Goal: Task Accomplishment & Management: Complete application form

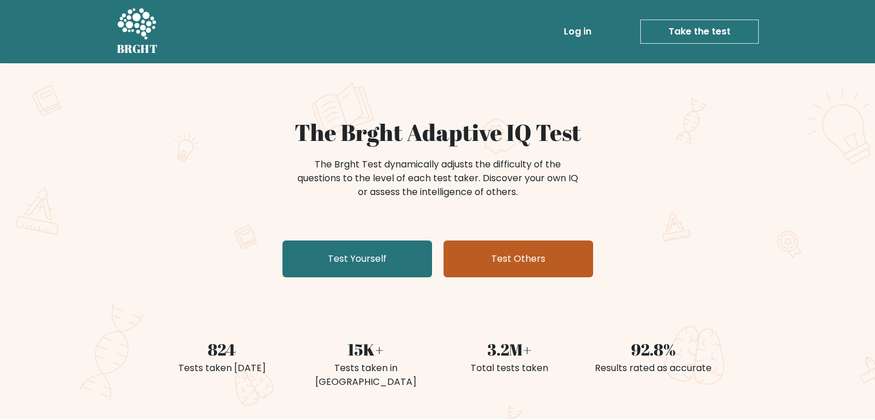
scroll to position [58, 0]
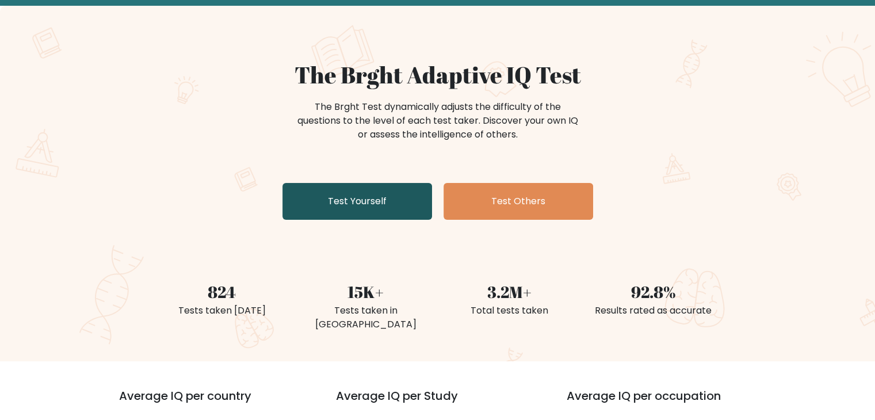
click at [402, 208] on link "Test Yourself" at bounding box center [358, 201] width 150 height 37
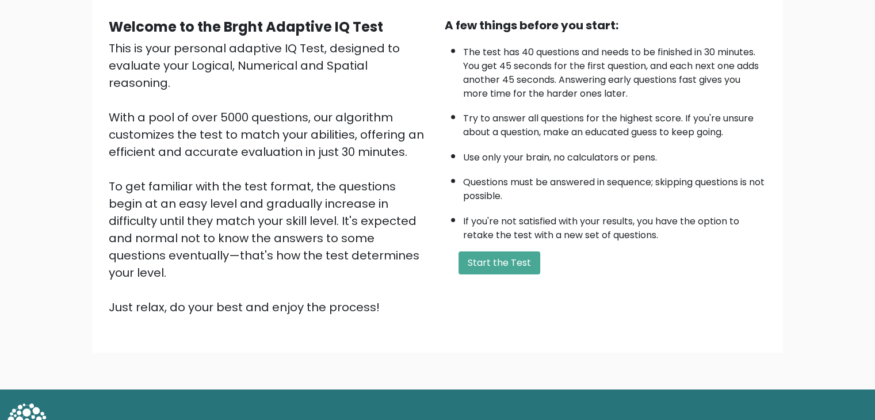
scroll to position [107, 0]
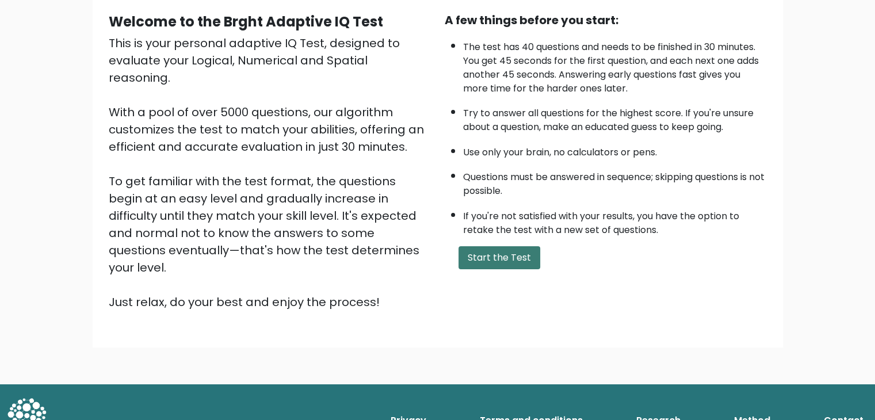
click at [483, 251] on button "Start the Test" at bounding box center [500, 257] width 82 height 23
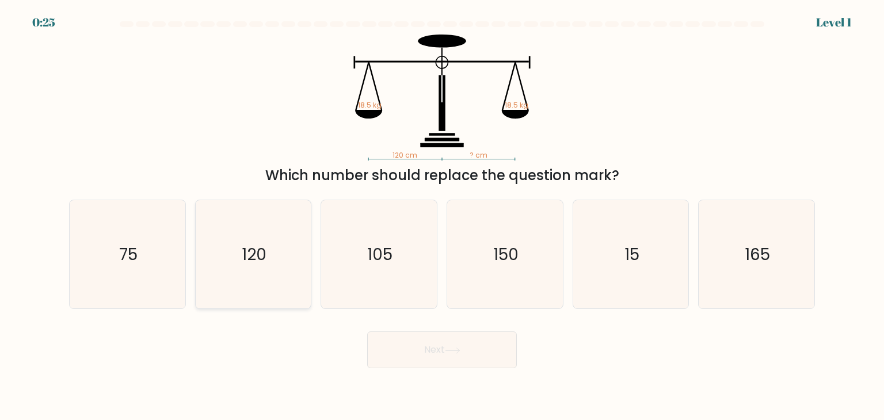
click at [252, 263] on text "120" at bounding box center [254, 254] width 25 height 23
click at [442, 216] on input "b. 120" at bounding box center [442, 213] width 1 height 6
radio input "true"
click at [402, 337] on button "Next" at bounding box center [442, 349] width 150 height 37
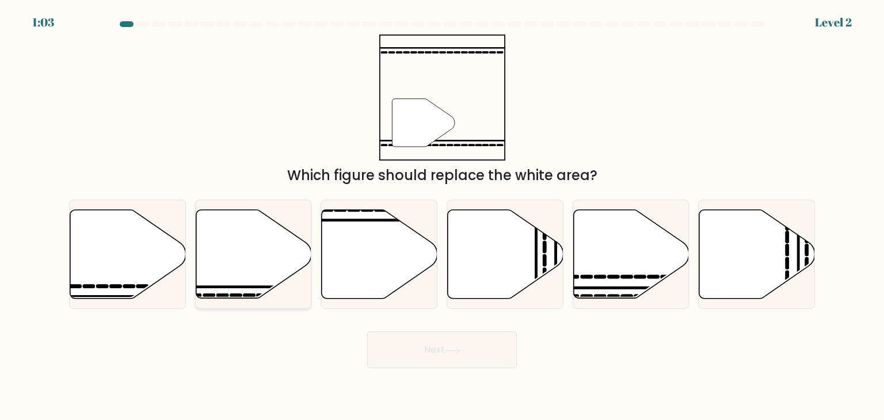
click at [228, 280] on icon at bounding box center [254, 254] width 116 height 89
click at [442, 216] on input "b." at bounding box center [442, 213] width 1 height 6
radio input "true"
click at [414, 351] on button "Next" at bounding box center [442, 349] width 150 height 37
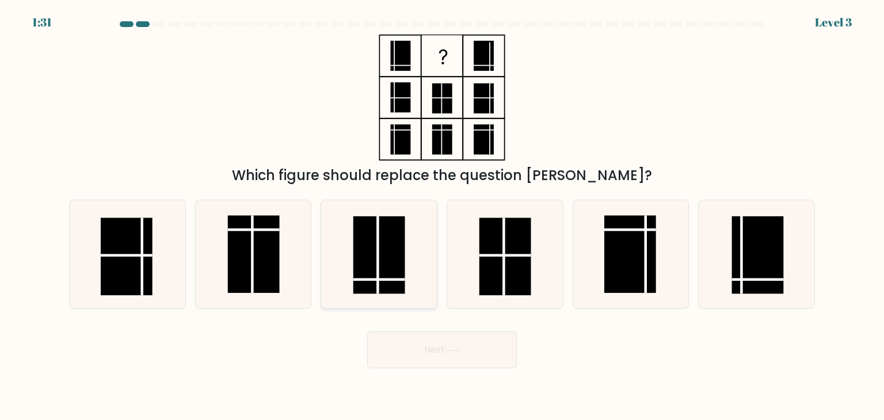
click at [387, 278] on rect at bounding box center [379, 255] width 52 height 78
click at [442, 216] on input "c." at bounding box center [442, 213] width 1 height 6
radio input "true"
click at [431, 360] on button "Next" at bounding box center [442, 349] width 150 height 37
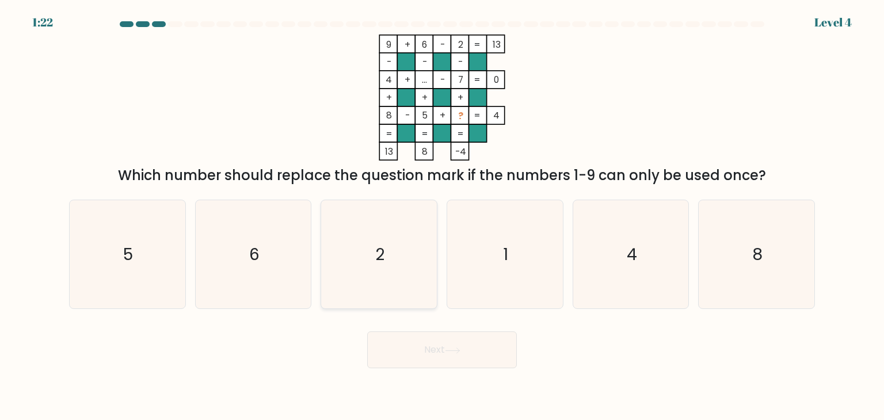
click at [376, 268] on icon "2" at bounding box center [379, 254] width 108 height 108
click at [442, 216] on input "c. 2" at bounding box center [442, 213] width 1 height 6
radio input "true"
click at [491, 242] on icon "1" at bounding box center [505, 254] width 108 height 108
click at [442, 216] on input "d. 1" at bounding box center [442, 213] width 1 height 6
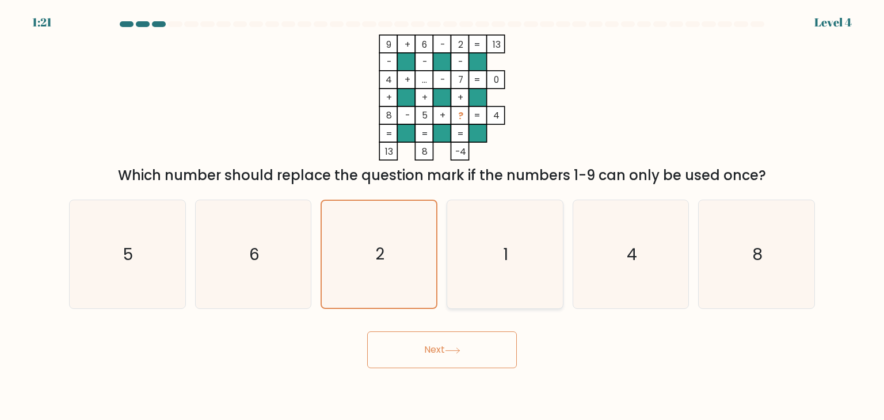
radio input "true"
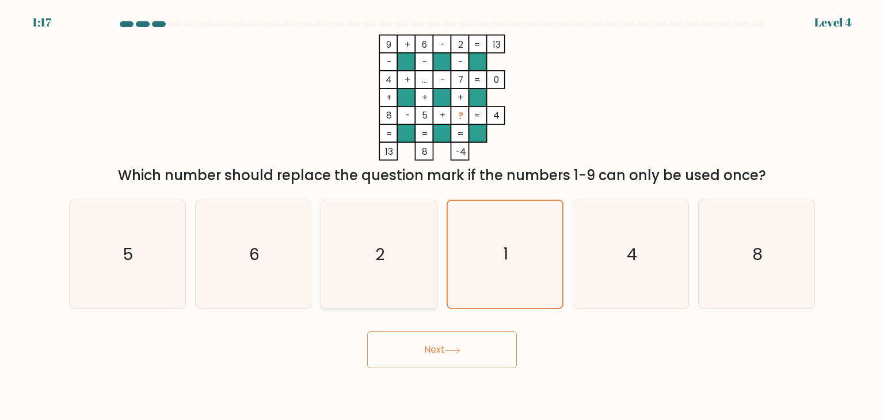
click at [395, 279] on icon "2" at bounding box center [379, 254] width 108 height 108
click at [442, 216] on input "c. 2" at bounding box center [442, 213] width 1 height 6
radio input "true"
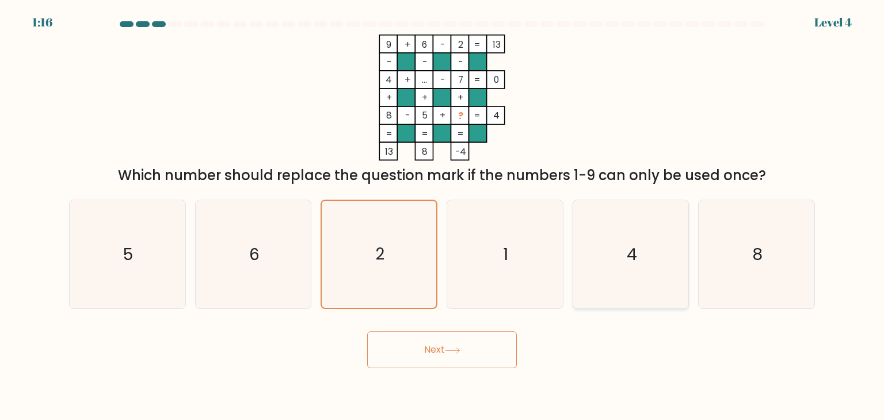
click at [614, 242] on icon "4" at bounding box center [631, 254] width 108 height 108
click at [442, 216] on input "e. 4" at bounding box center [442, 213] width 1 height 6
radio input "true"
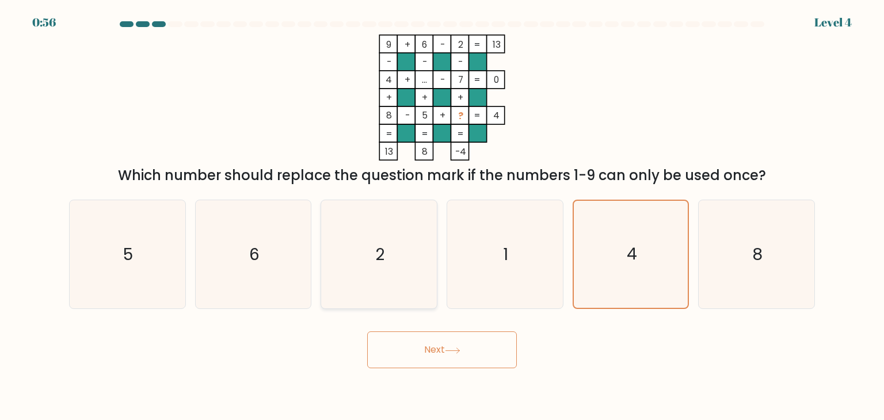
click at [373, 248] on icon "2" at bounding box center [379, 254] width 108 height 108
click at [442, 216] on input "c. 2" at bounding box center [442, 213] width 1 height 6
radio input "true"
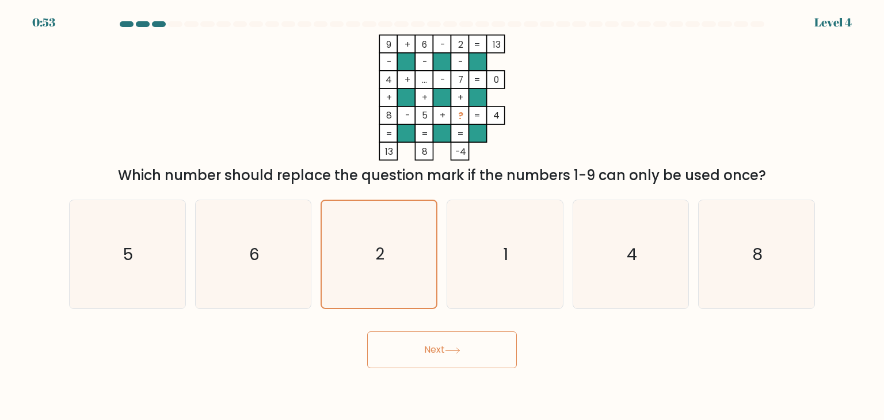
click at [435, 357] on button "Next" at bounding box center [442, 349] width 150 height 37
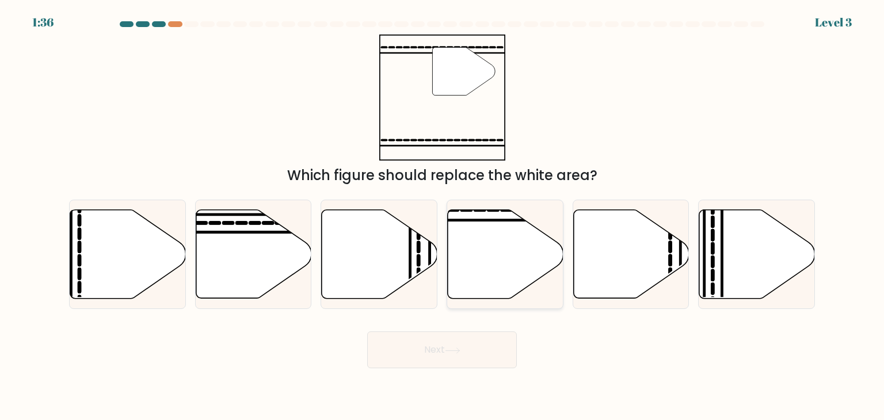
click at [489, 257] on icon at bounding box center [506, 254] width 116 height 89
click at [442, 216] on input "d." at bounding box center [442, 213] width 1 height 6
radio input "true"
click at [476, 350] on button "Next" at bounding box center [442, 349] width 150 height 37
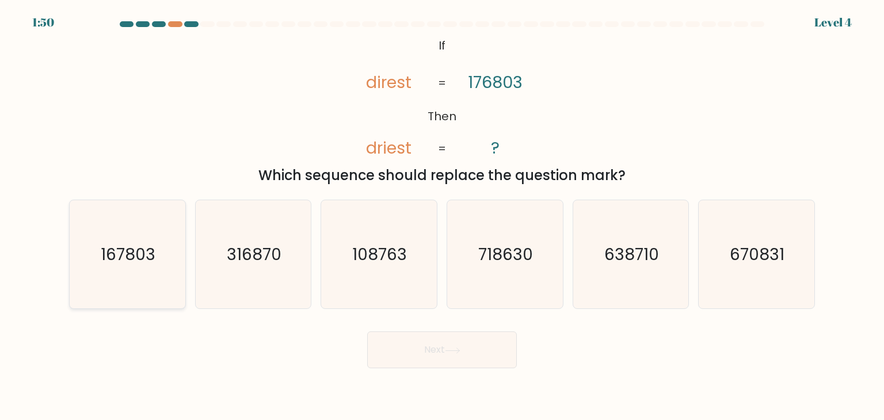
click at [115, 279] on icon "167803" at bounding box center [127, 254] width 108 height 108
click at [442, 216] on input "a. 167803" at bounding box center [442, 213] width 1 height 6
radio input "true"
click at [434, 361] on button "Next" at bounding box center [442, 349] width 150 height 37
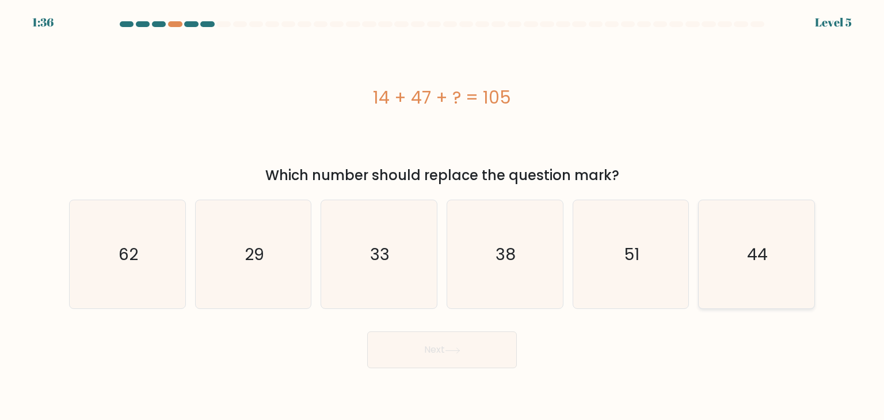
click at [728, 260] on icon "44" at bounding box center [756, 254] width 108 height 108
click at [442, 216] on input "f. 44" at bounding box center [442, 213] width 1 height 6
radio input "true"
click at [365, 230] on icon "33" at bounding box center [379, 254] width 108 height 108
click at [442, 216] on input "c. 33" at bounding box center [442, 213] width 1 height 6
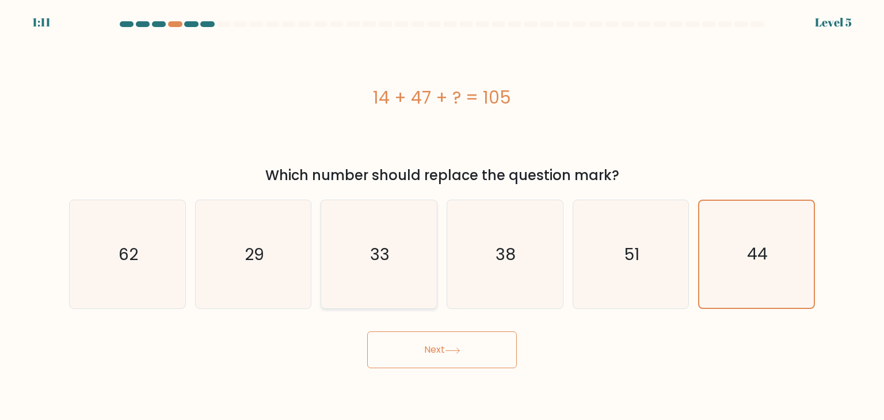
radio input "true"
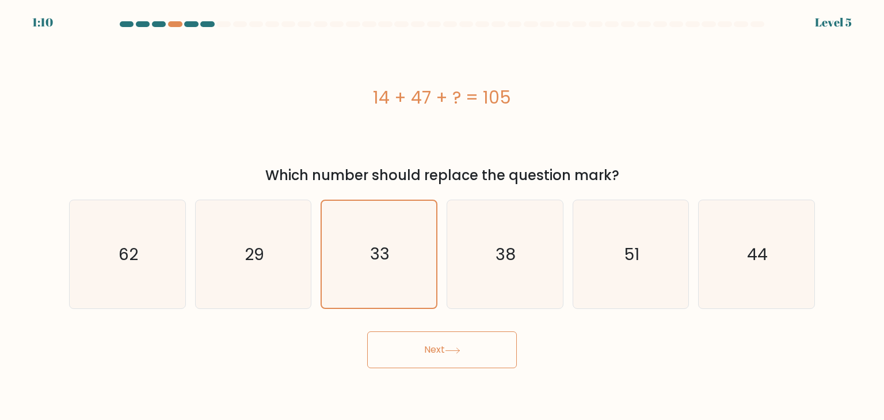
click at [424, 353] on button "Next" at bounding box center [442, 349] width 150 height 37
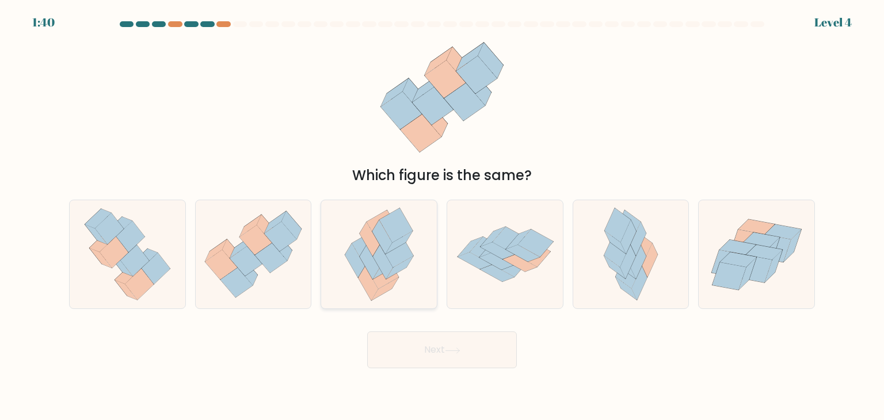
click at [371, 293] on icon at bounding box center [368, 283] width 20 height 34
click at [442, 216] on input "c." at bounding box center [442, 213] width 1 height 6
radio input "true"
click at [410, 350] on button "Next" at bounding box center [442, 349] width 150 height 37
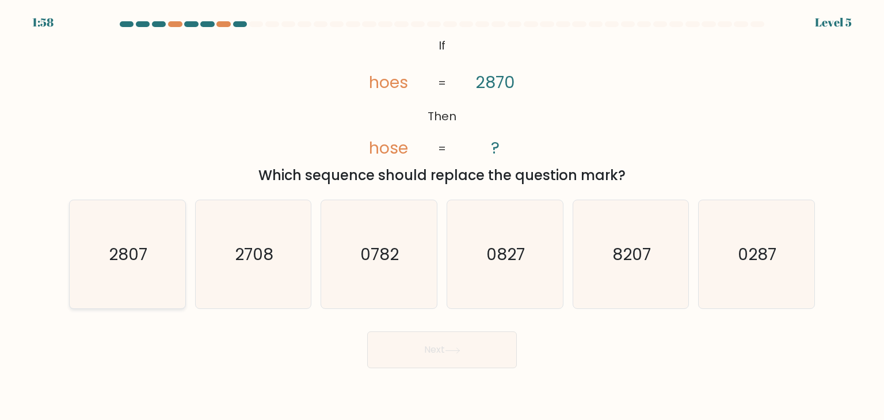
click at [132, 271] on icon "2807" at bounding box center [127, 254] width 108 height 108
click at [442, 216] on input "a. 2807" at bounding box center [442, 213] width 1 height 6
radio input "true"
click at [472, 347] on button "Next" at bounding box center [442, 349] width 150 height 37
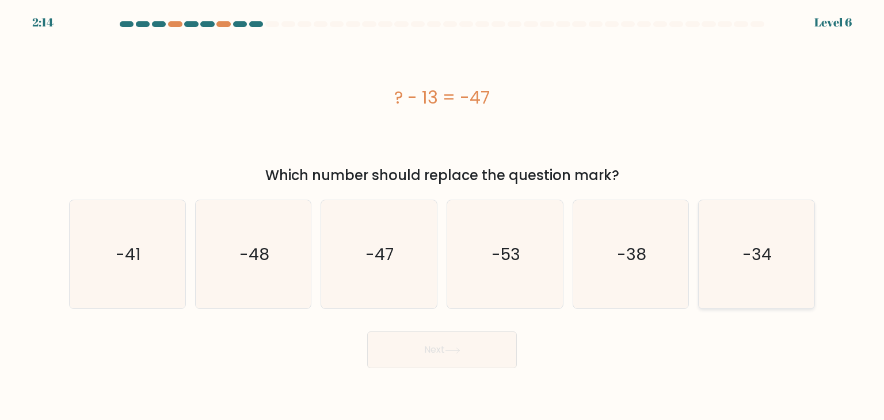
click at [806, 265] on icon "-34" at bounding box center [756, 254] width 108 height 108
click at [442, 216] on input "f. -34" at bounding box center [442, 213] width 1 height 6
radio input "true"
click at [452, 357] on button "Next" at bounding box center [442, 349] width 150 height 37
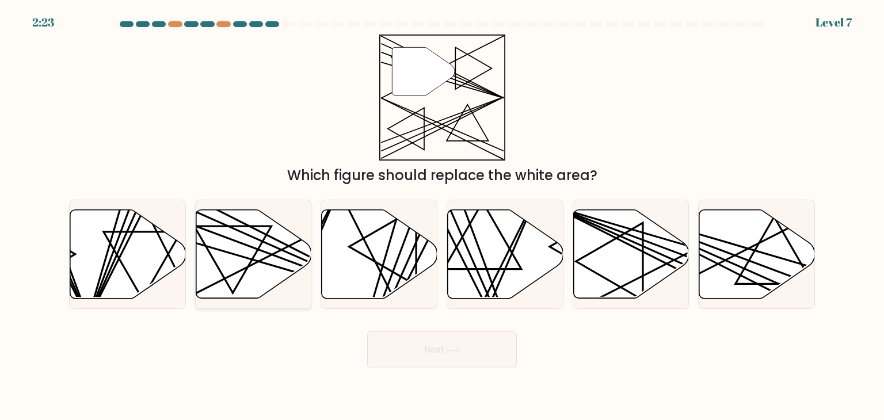
click at [218, 241] on icon at bounding box center [254, 254] width 116 height 89
click at [442, 216] on input "b." at bounding box center [442, 213] width 1 height 6
radio input "true"
drag, startPoint x: 392, startPoint y: 350, endPoint x: 398, endPoint y: 350, distance: 5.8
click at [398, 350] on button "Next" at bounding box center [442, 349] width 150 height 37
